Goal: Information Seeking & Learning: Find specific fact

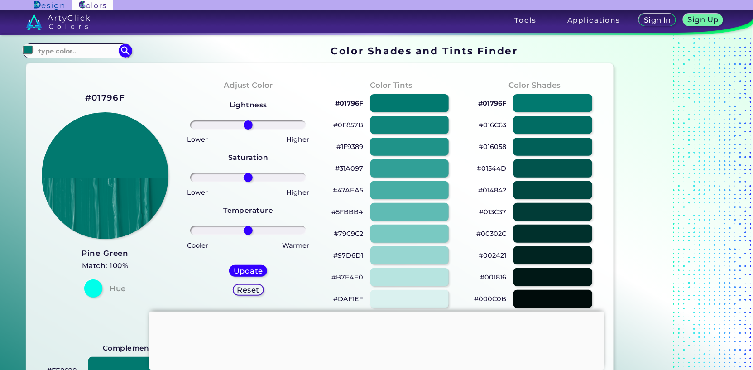
click at [103, 52] on input at bounding box center [77, 51] width 84 height 12
type input "watermelon"
click at [70, 83] on p "Watermelon Pink ◉" at bounding box center [71, 83] width 67 height 17
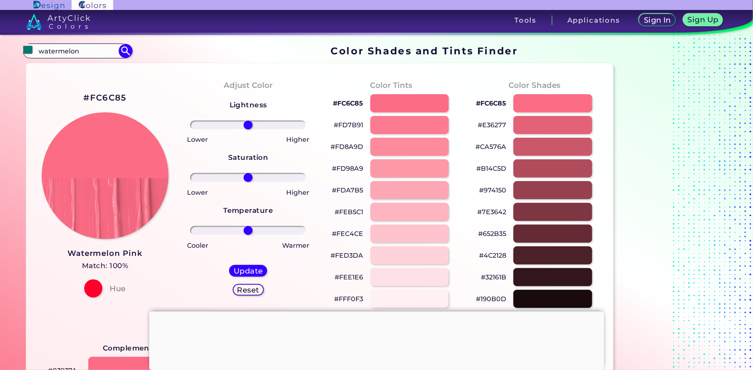
type input "#fc6c85"
click at [100, 49] on input "#FC6C85" at bounding box center [77, 51] width 84 height 12
type input "#"
click at [76, 85] on div "#FC6C85 Watermelon Pink Match: 100% Hue" at bounding box center [104, 194] width 143 height 246
click at [76, 51] on input "watermemlon" at bounding box center [77, 51] width 84 height 12
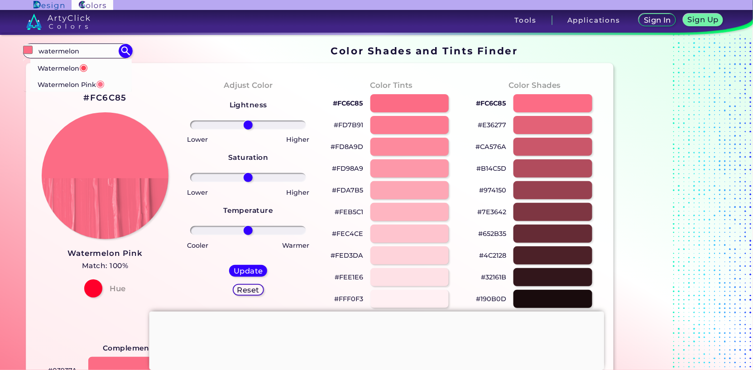
type input "watermelon"
click at [70, 69] on p "Watermelon ◉" at bounding box center [63, 67] width 50 height 17
type input "#fd4659"
type input "#FD4659"
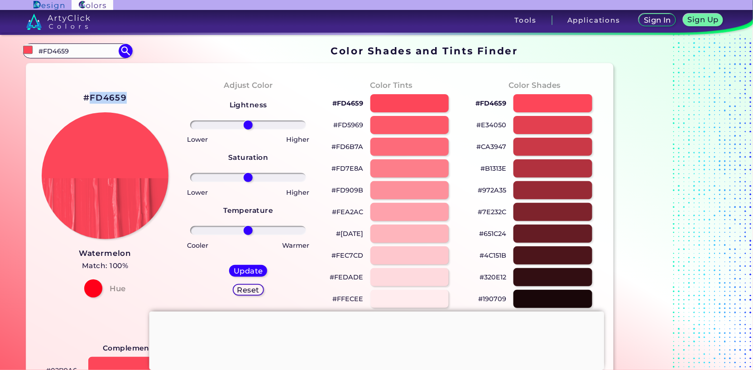
drag, startPoint x: 131, startPoint y: 98, endPoint x: 87, endPoint y: 92, distance: 44.2
click at [87, 92] on div "#FD4659 Watermelon Match: 100% Hue" at bounding box center [104, 194] width 143 height 246
copy h2 "FD4659"
